Goal: Participate in discussion

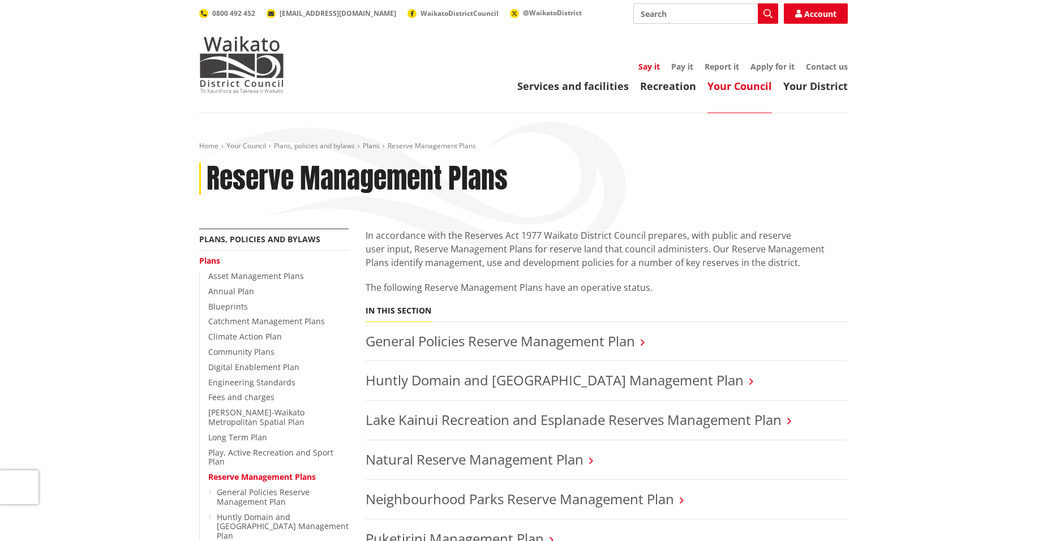
click at [648, 65] on link "Say it" at bounding box center [649, 66] width 22 height 11
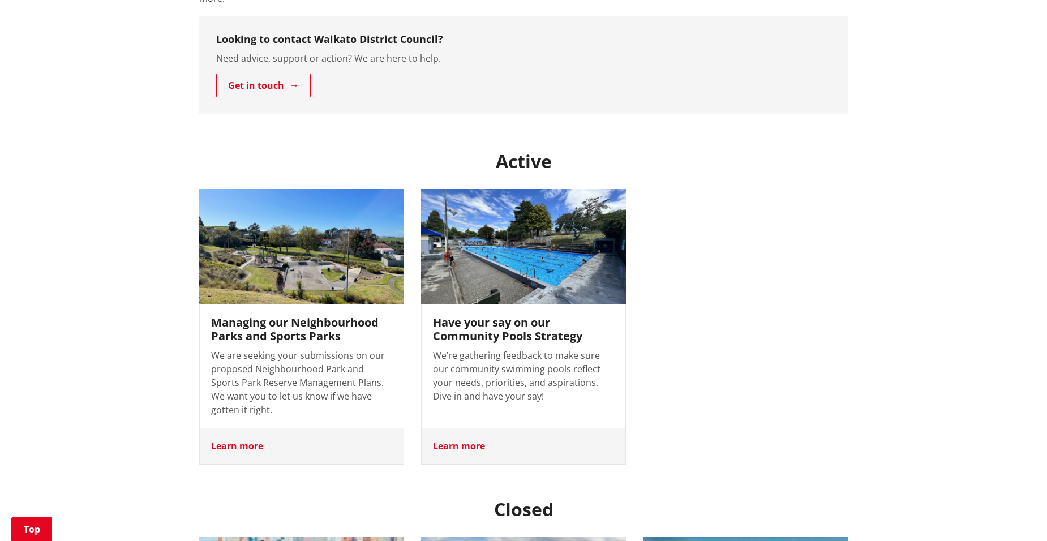
scroll to position [340, 0]
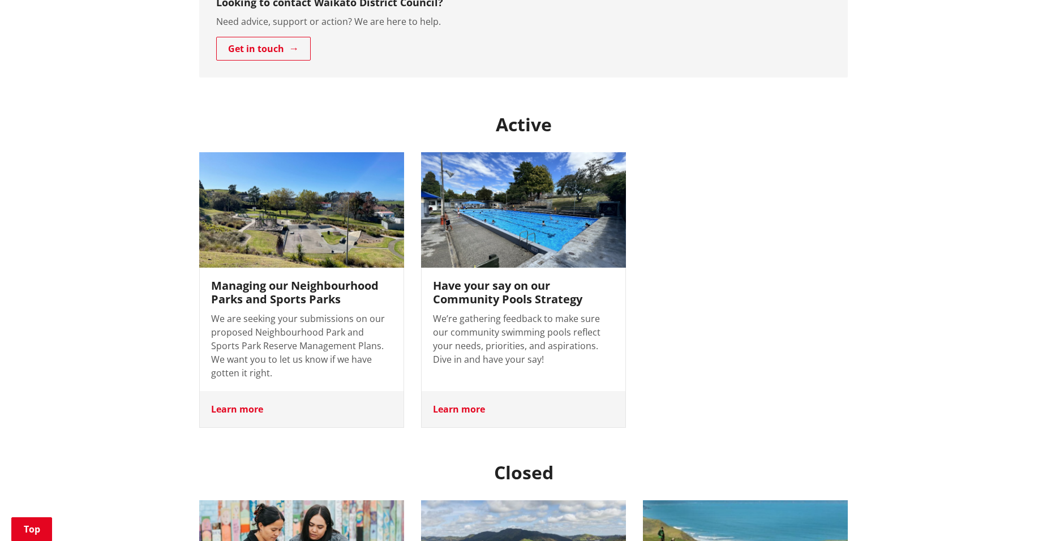
click at [516, 279] on h3 "Have your say on our Community Pools Strategy" at bounding box center [523, 292] width 181 height 27
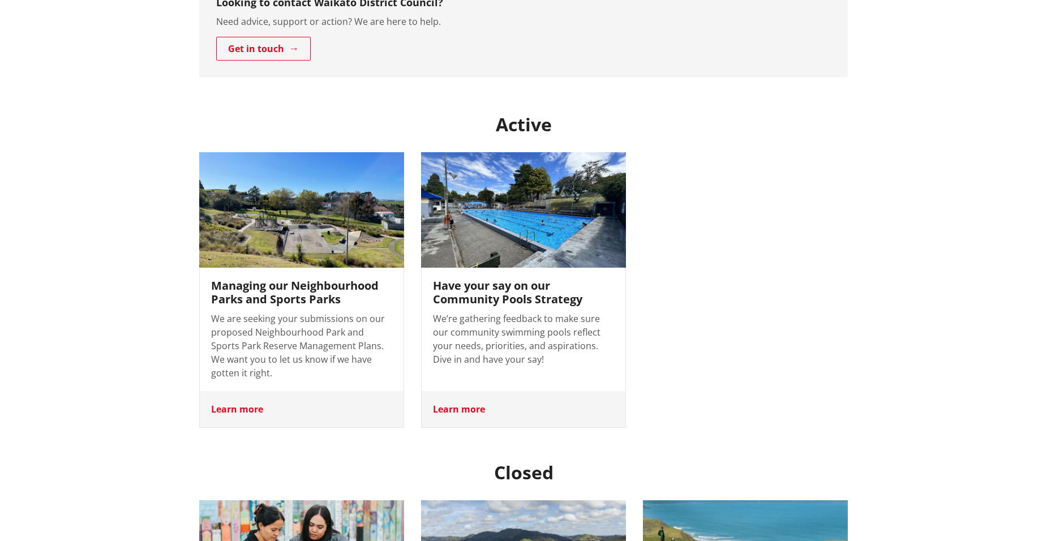
click at [859, 299] on div "Home Say it Say it There are many opportunities for you to have your say and pa…" at bounding box center [523, 481] width 1047 height 1415
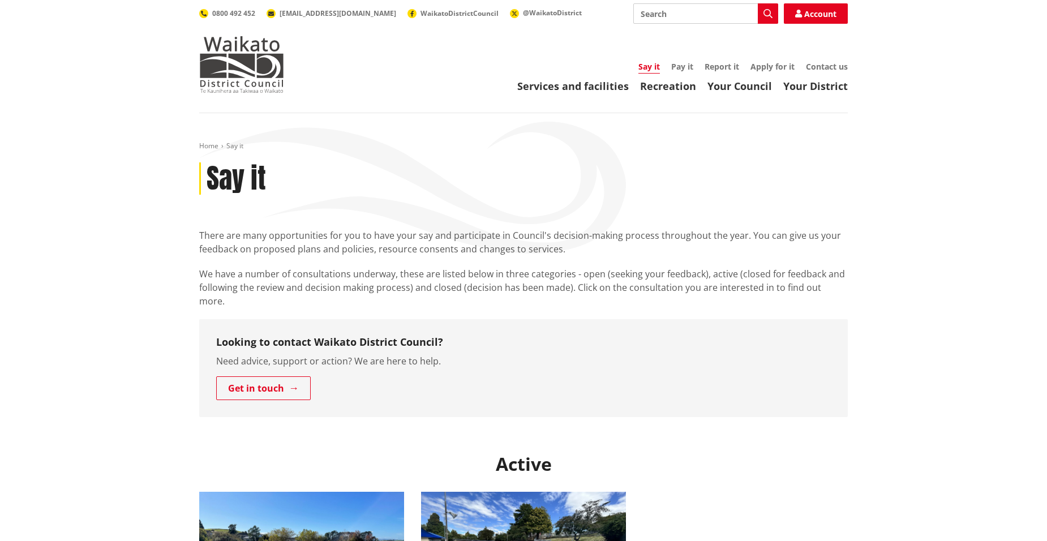
drag, startPoint x: 74, startPoint y: 272, endPoint x: 65, endPoint y: 229, distance: 43.4
